Goal: Task Accomplishment & Management: Manage account settings

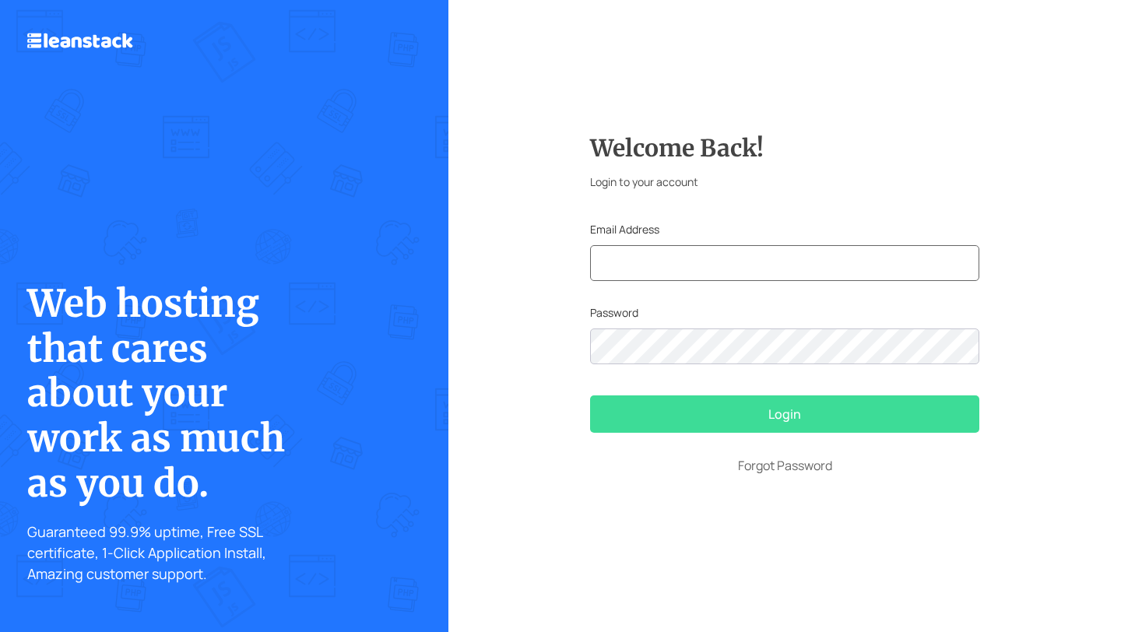
click at [620, 269] on input "text" at bounding box center [784, 263] width 389 height 36
type input "adekunbi.oluwarotimi@gmail.com"
click at [733, 413] on button "Login" at bounding box center [784, 413] width 389 height 37
click at [646, 404] on button "Login" at bounding box center [784, 413] width 389 height 37
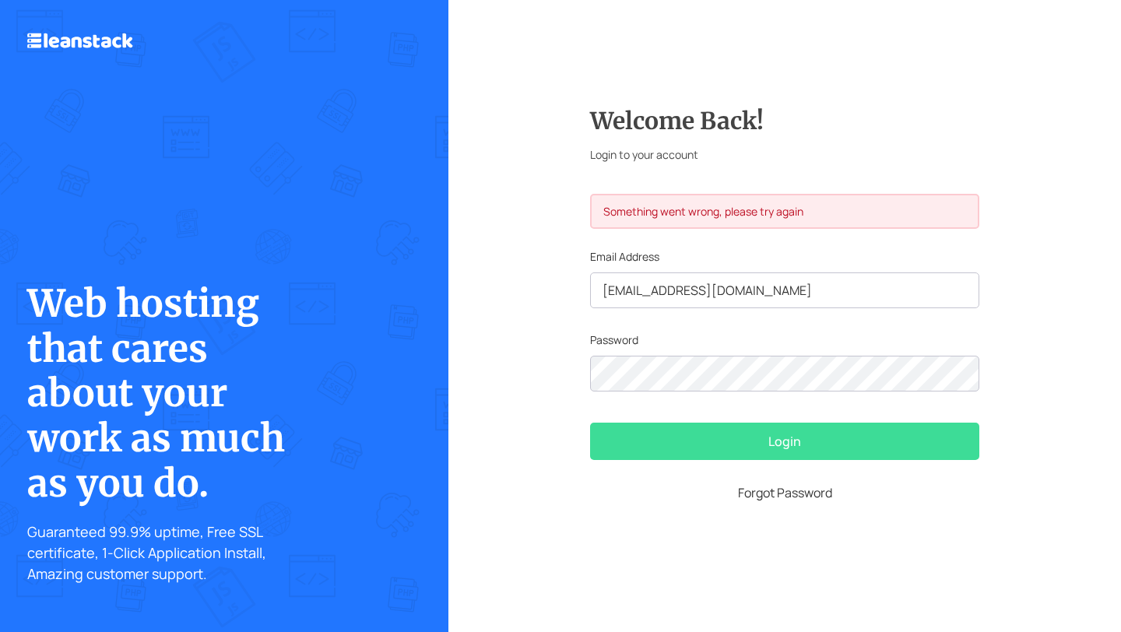
click at [762, 489] on form "Welcome Back! Login to your account Something went wrong, please try again Emai…" at bounding box center [784, 316] width 389 height 419
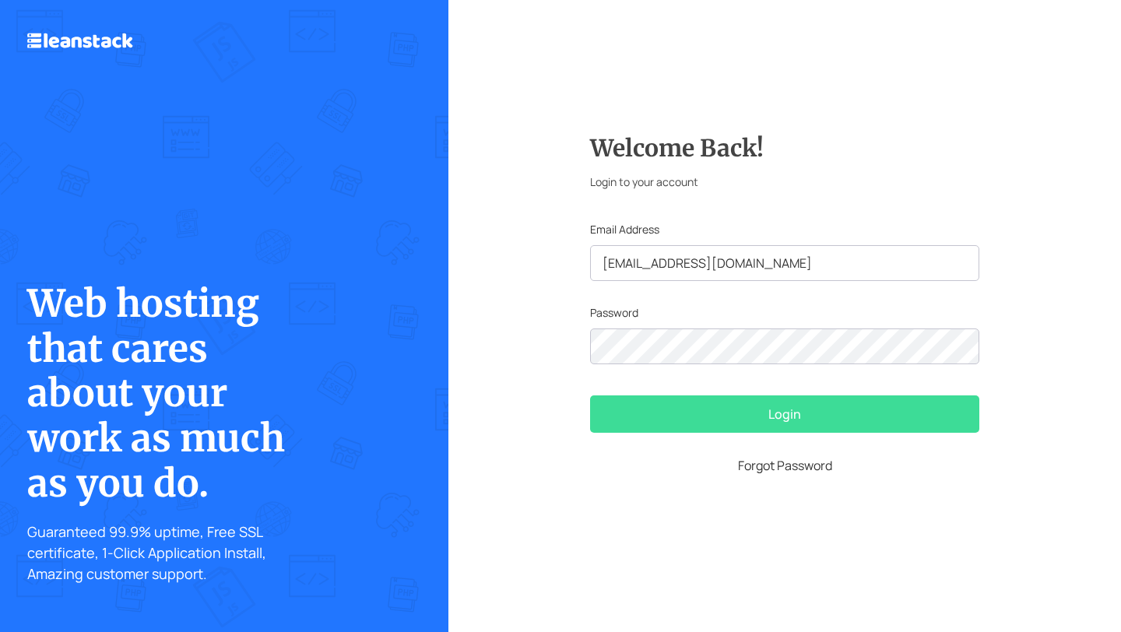
click at [756, 466] on link "Forgot Password" at bounding box center [784, 465] width 389 height 19
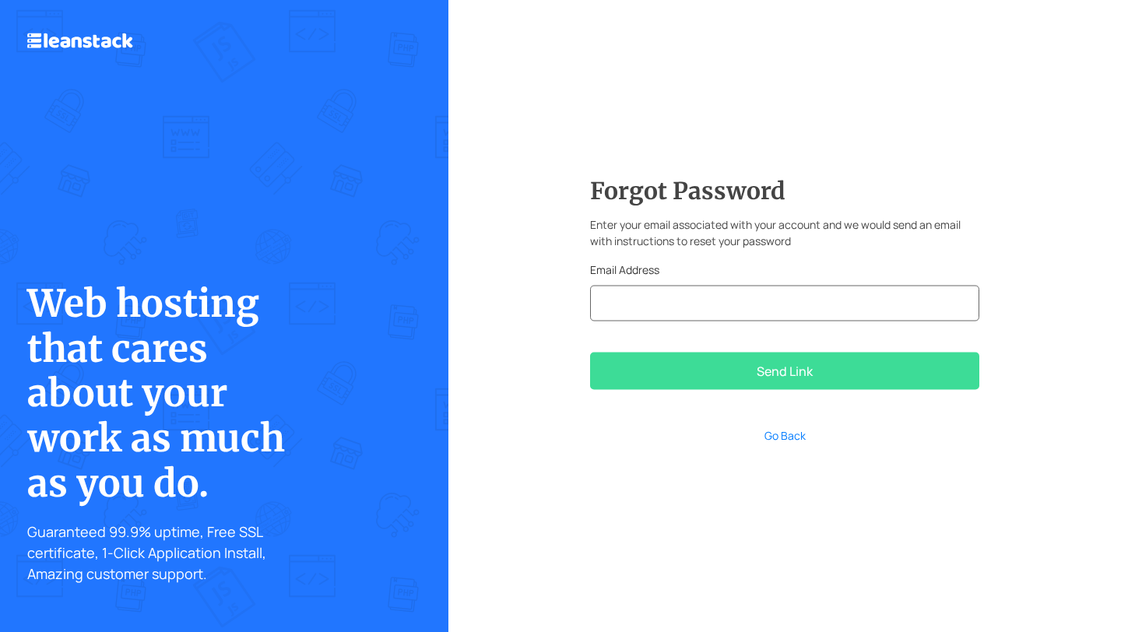
click at [621, 311] on input "email" at bounding box center [784, 304] width 389 height 36
type input "adekunbi.oluwarotimi@gmail.com"
click at [674, 367] on button "Send Link" at bounding box center [784, 371] width 389 height 37
